Goal: Task Accomplishment & Management: Use online tool/utility

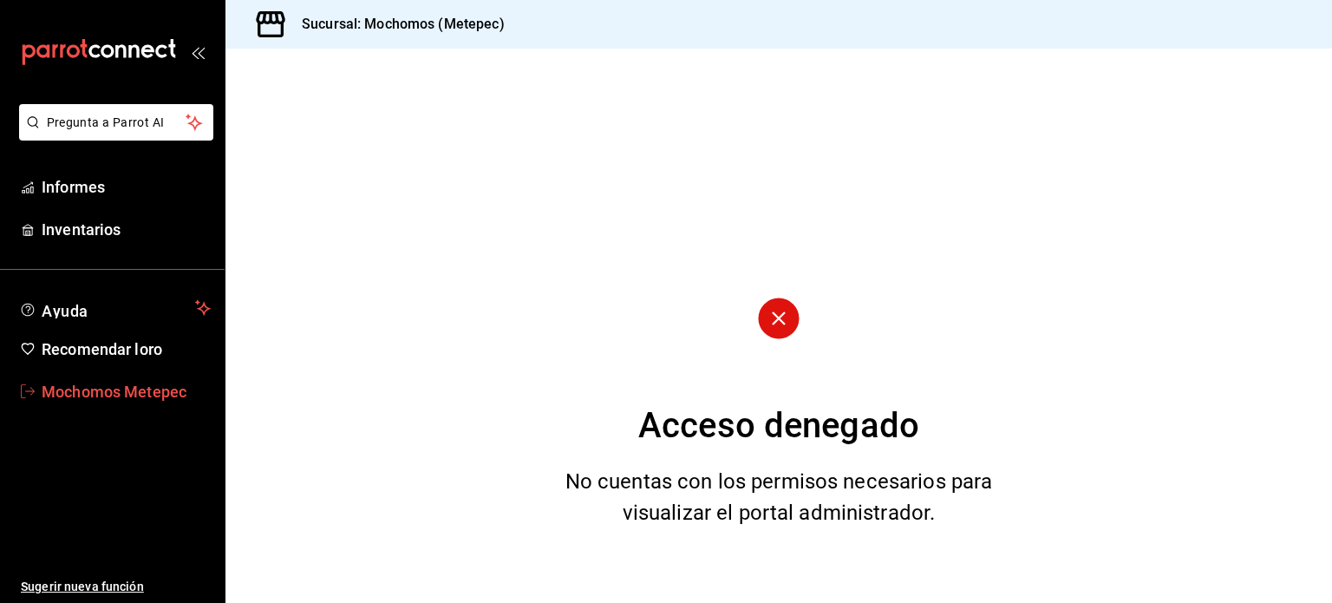
click at [103, 388] on font "Mochomos Metepec" at bounding box center [114, 392] width 145 height 18
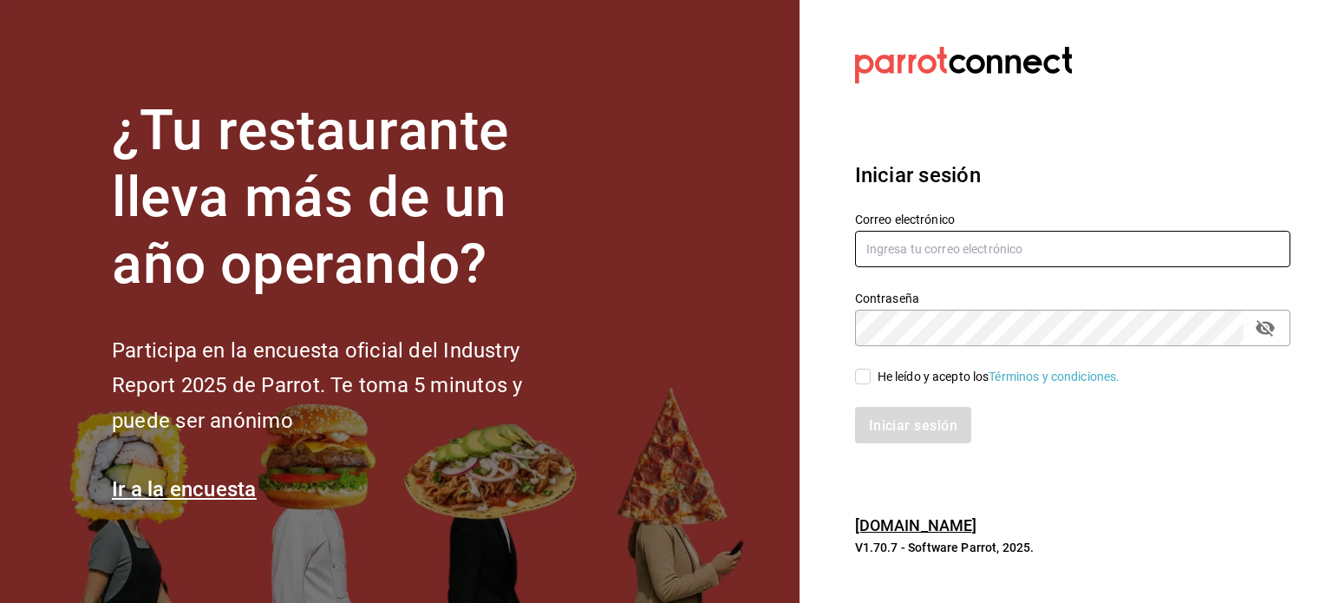
type input "[EMAIL_ADDRESS][DOMAIN_NAME]"
click at [860, 383] on input "He leído y acepto los Términos y condiciones." at bounding box center [863, 377] width 16 height 16
checkbox input "true"
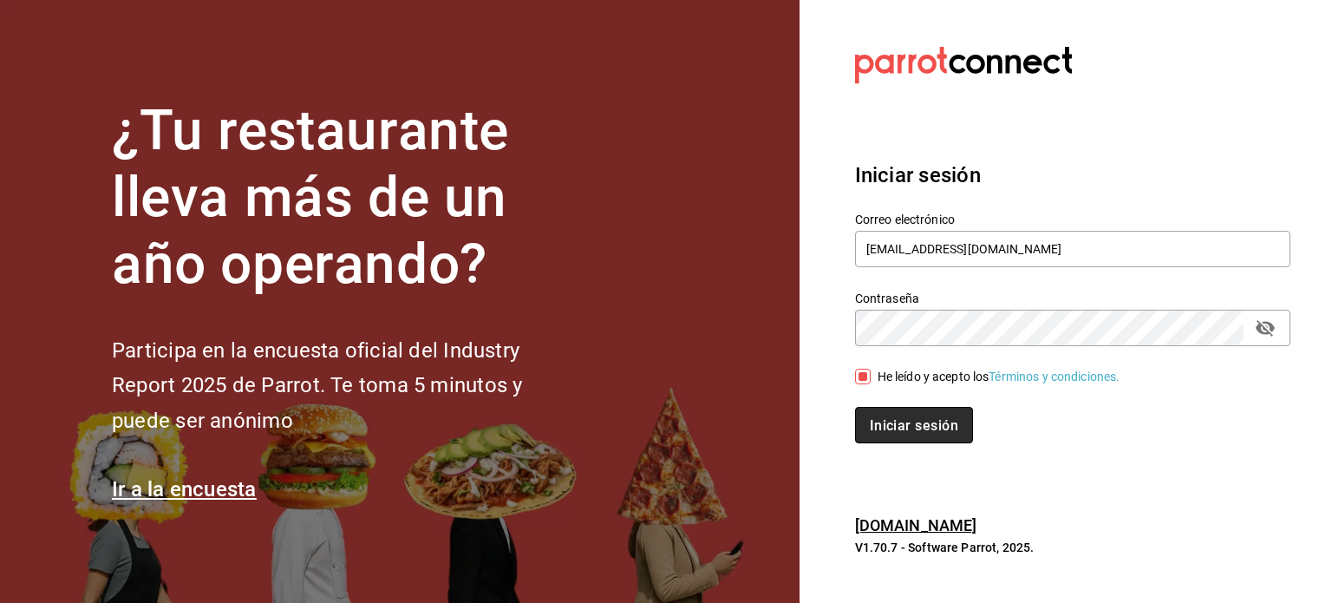
click at [898, 429] on font "Iniciar sesión" at bounding box center [914, 424] width 88 height 16
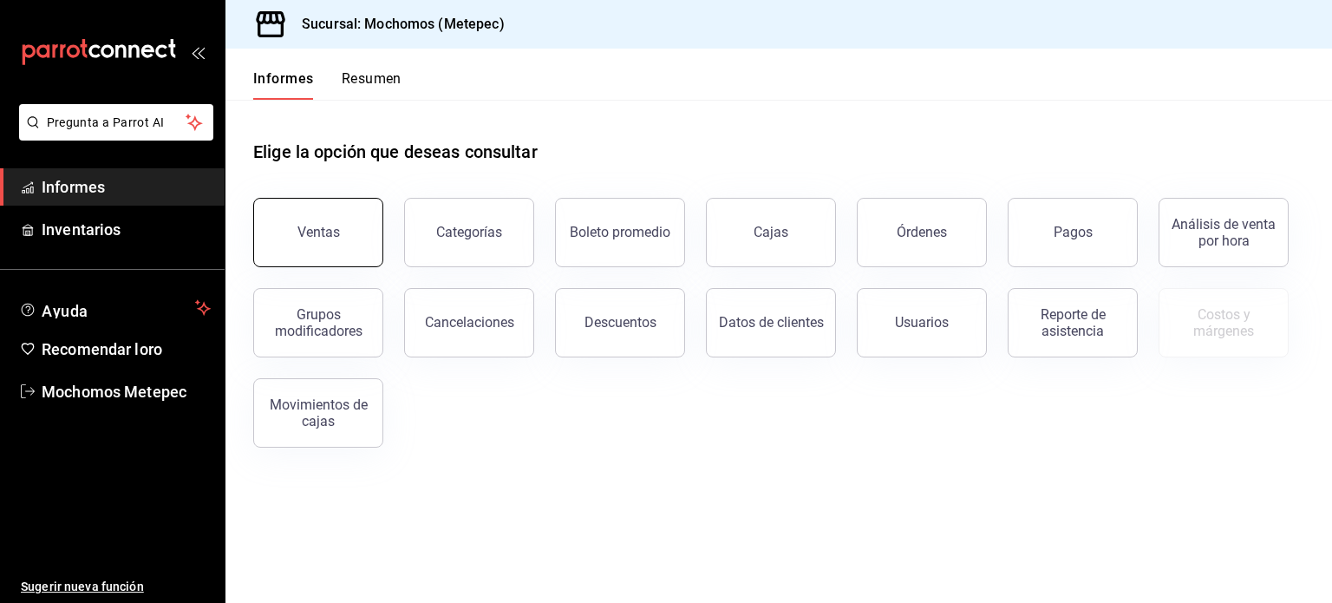
click at [330, 239] on font "Ventas" at bounding box center [319, 232] width 43 height 16
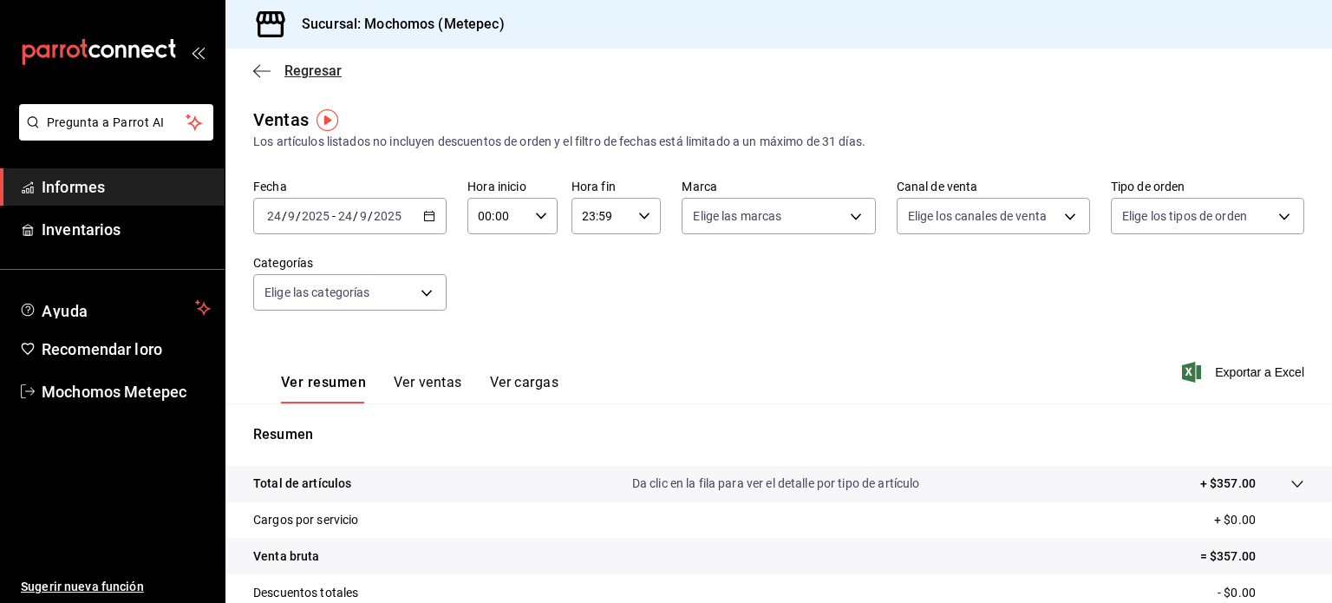
click at [258, 71] on icon "button" at bounding box center [261, 71] width 17 height 16
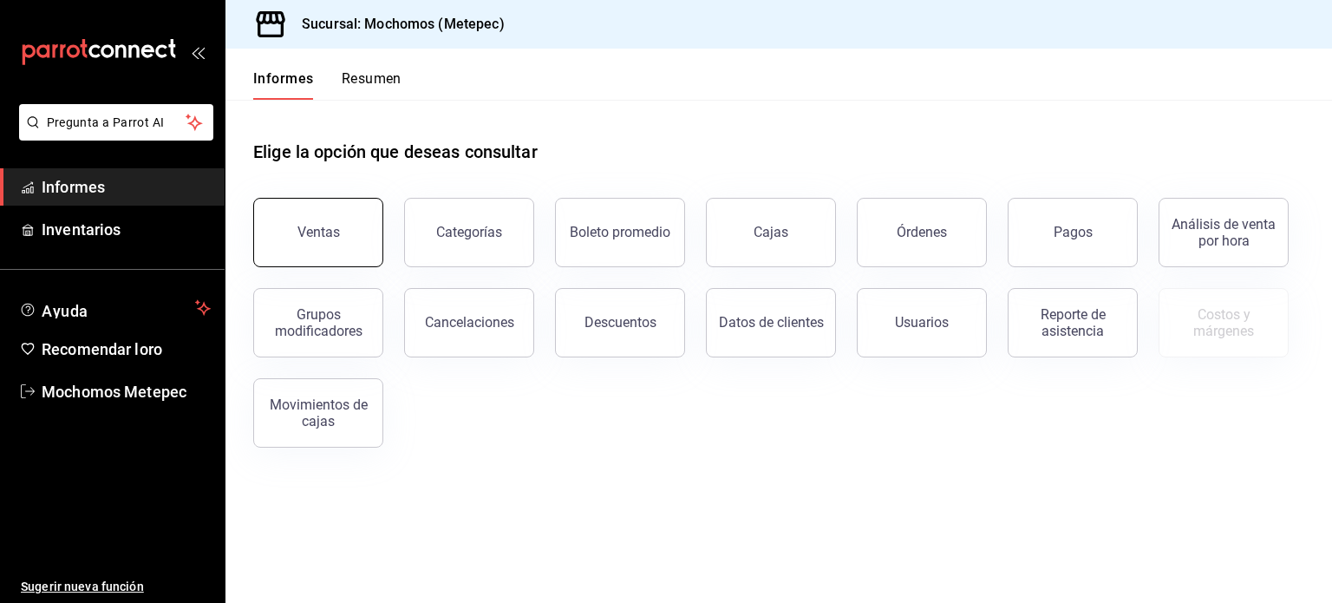
click at [324, 242] on button "Ventas" at bounding box center [318, 232] width 130 height 69
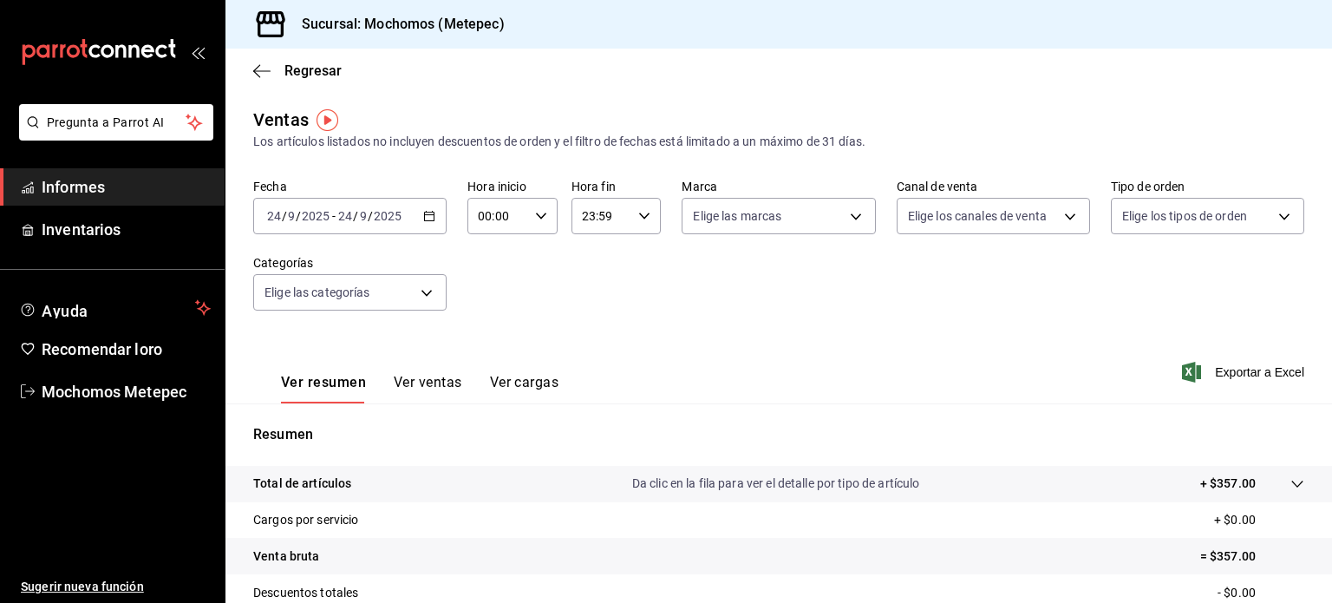
click at [538, 215] on icon "button" at bounding box center [541, 216] width 12 height 12
click at [485, 267] on font "05" at bounding box center [488, 260] width 14 height 14
type input "05:00"
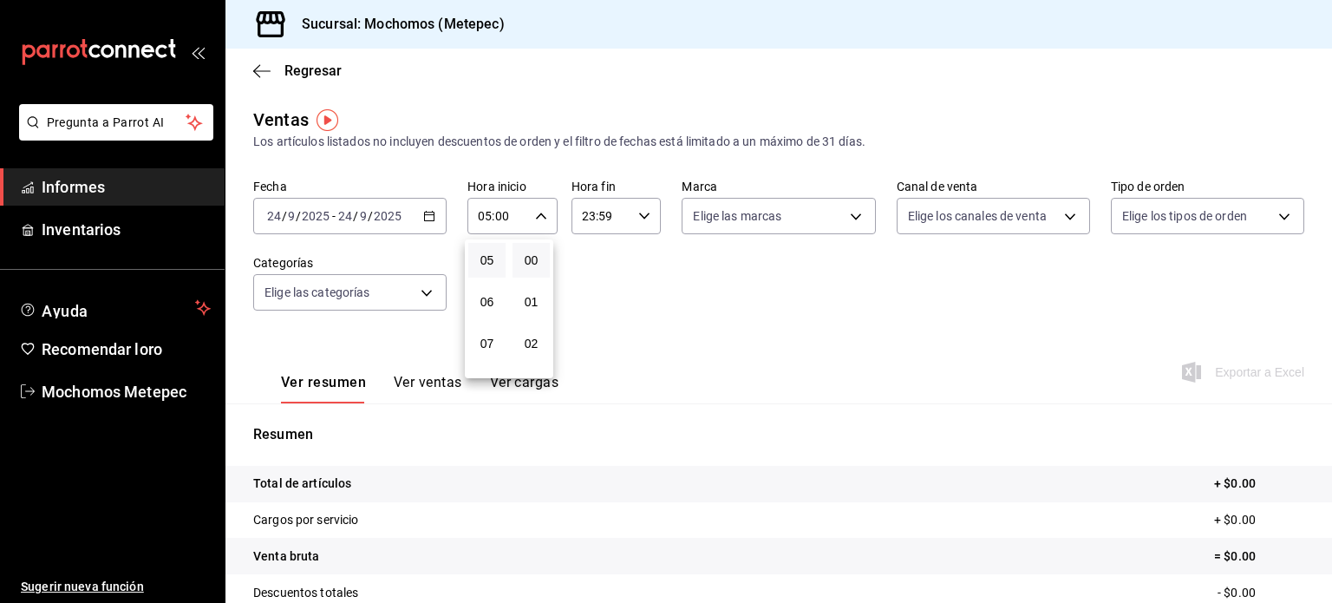
click at [644, 212] on div at bounding box center [666, 301] width 1332 height 603
click at [644, 212] on icon "button" at bounding box center [644, 216] width 12 height 12
click at [583, 347] on font "05" at bounding box center [590, 347] width 14 height 14
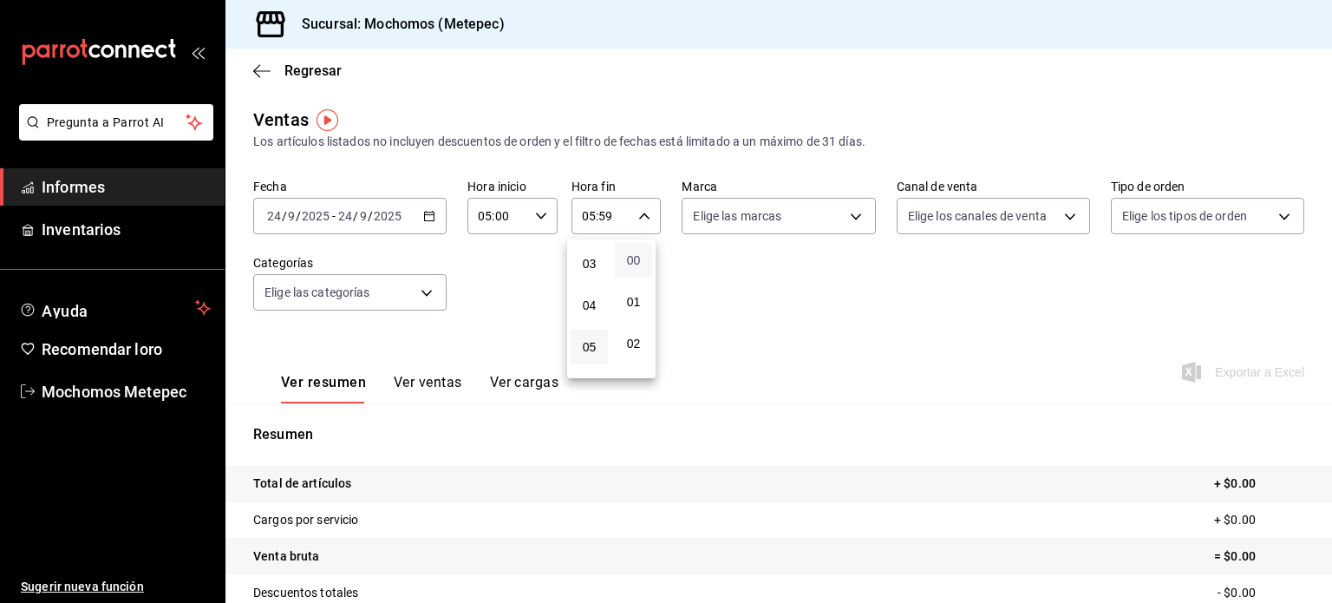
click at [631, 263] on font "00" at bounding box center [634, 260] width 14 height 14
type input "05:00"
click at [428, 216] on div at bounding box center [666, 301] width 1332 height 603
click at [428, 216] on icon "button" at bounding box center [429, 216] width 12 height 12
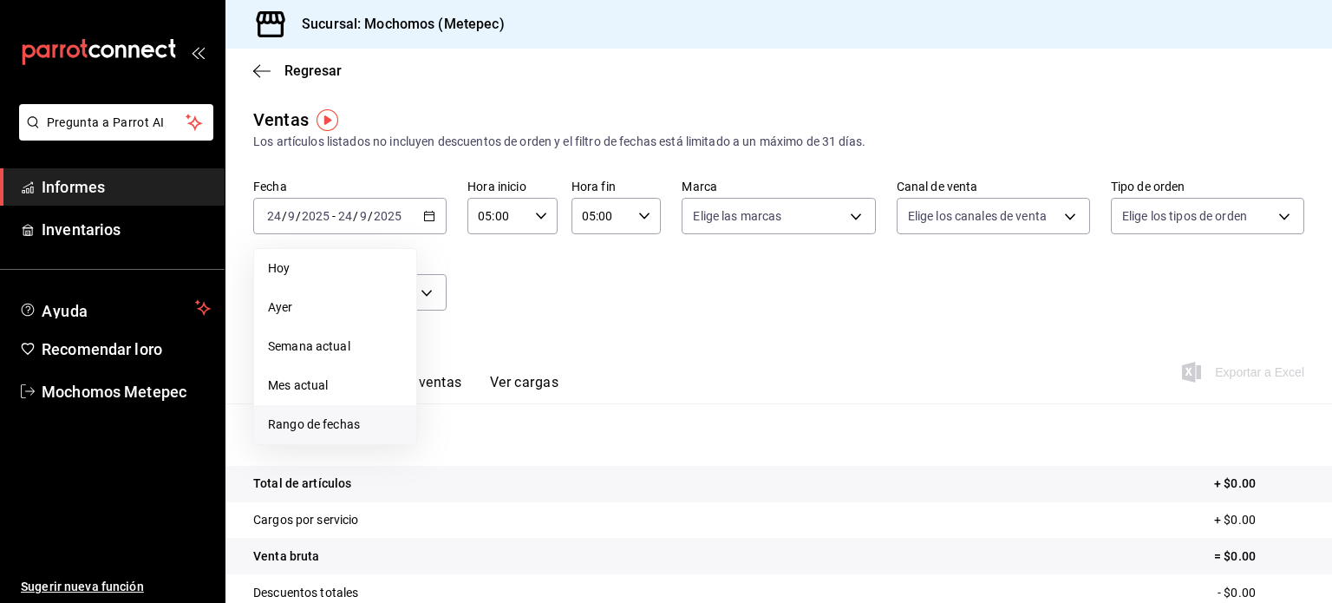
click at [289, 424] on font "Rango de fechas" at bounding box center [314, 424] width 92 height 14
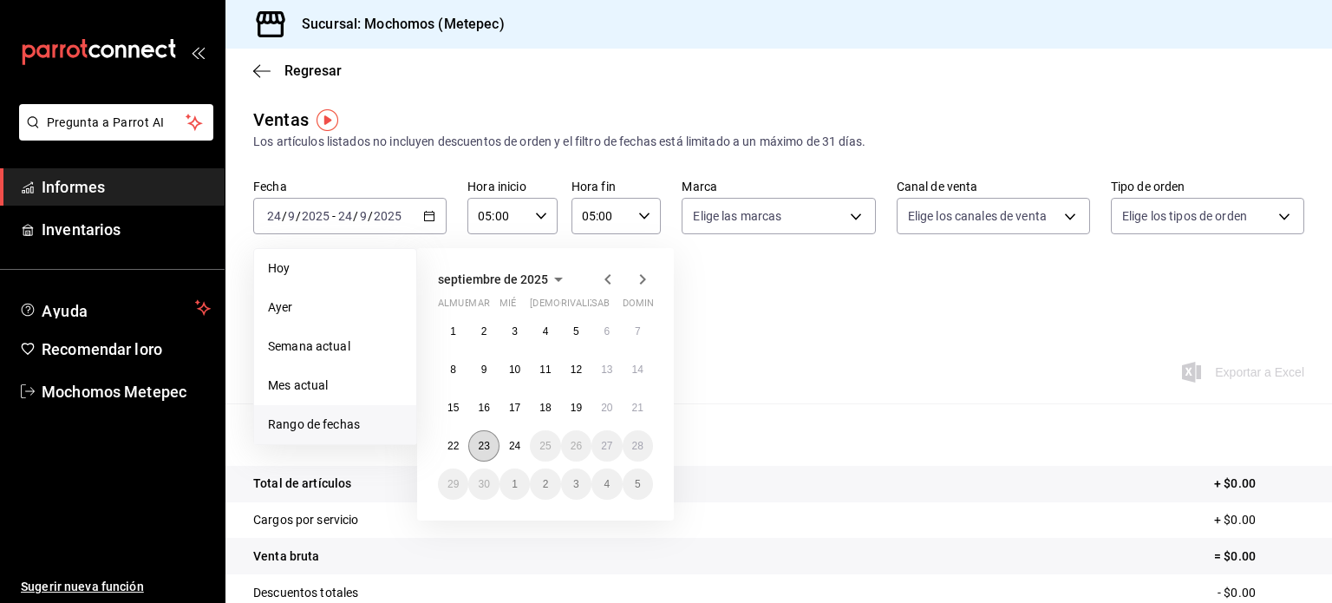
click at [481, 450] on font "23" at bounding box center [483, 446] width 11 height 12
click at [515, 443] on font "24" at bounding box center [514, 446] width 11 height 12
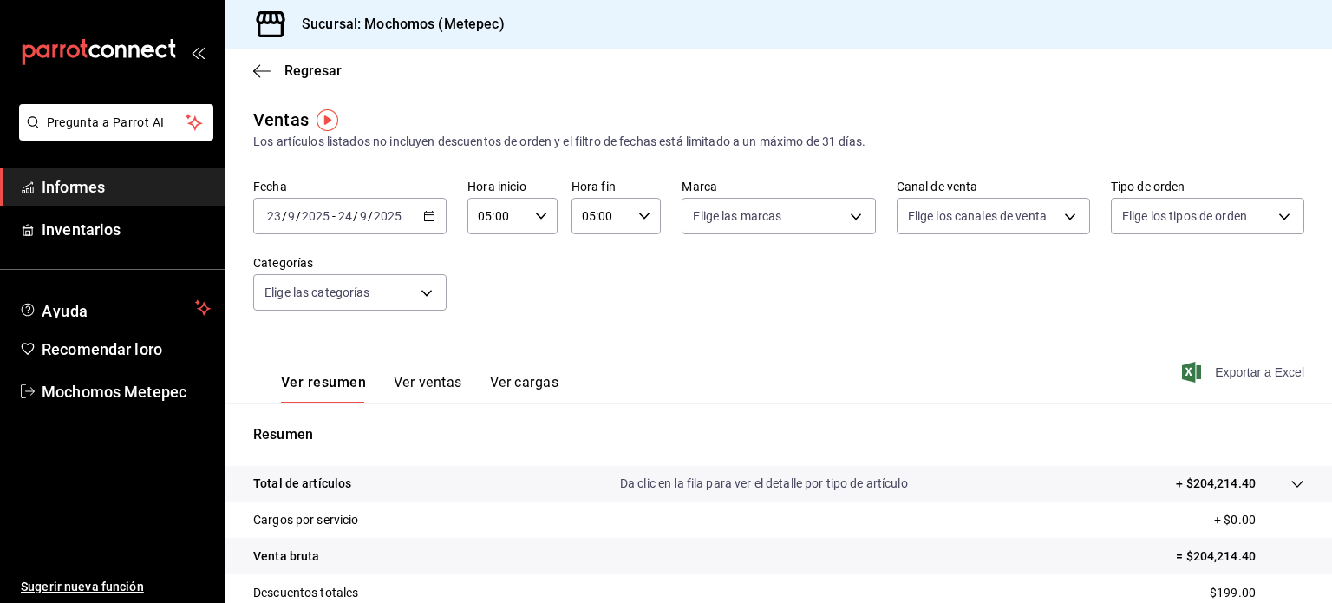
click at [1237, 370] on font "Exportar a Excel" at bounding box center [1259, 372] width 89 height 14
